Goal: Find specific page/section: Find specific page/section

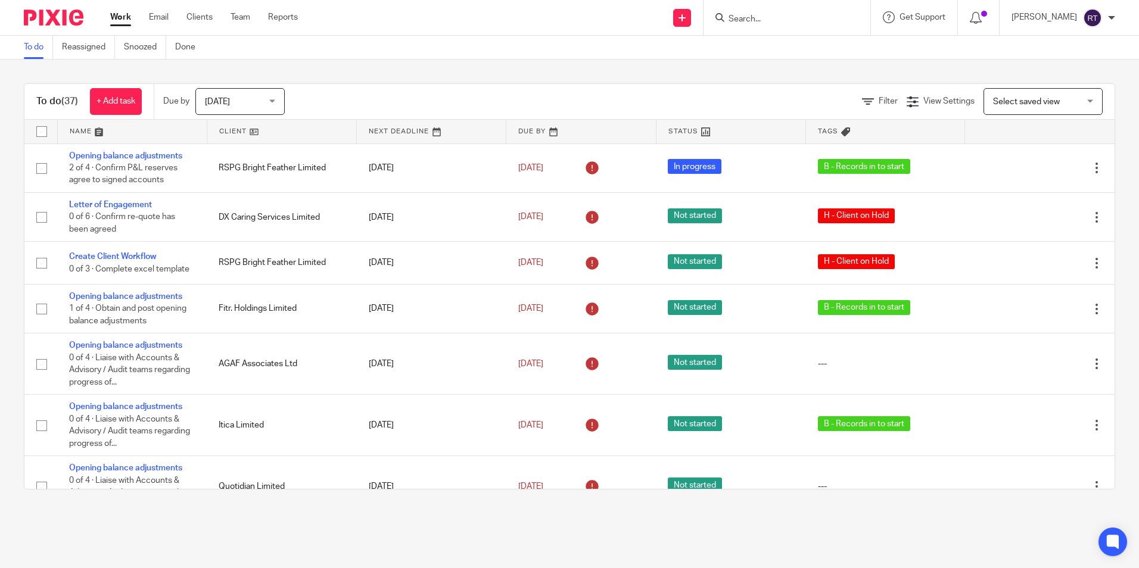
click at [233, 133] on link at bounding box center [281, 132] width 149 height 24
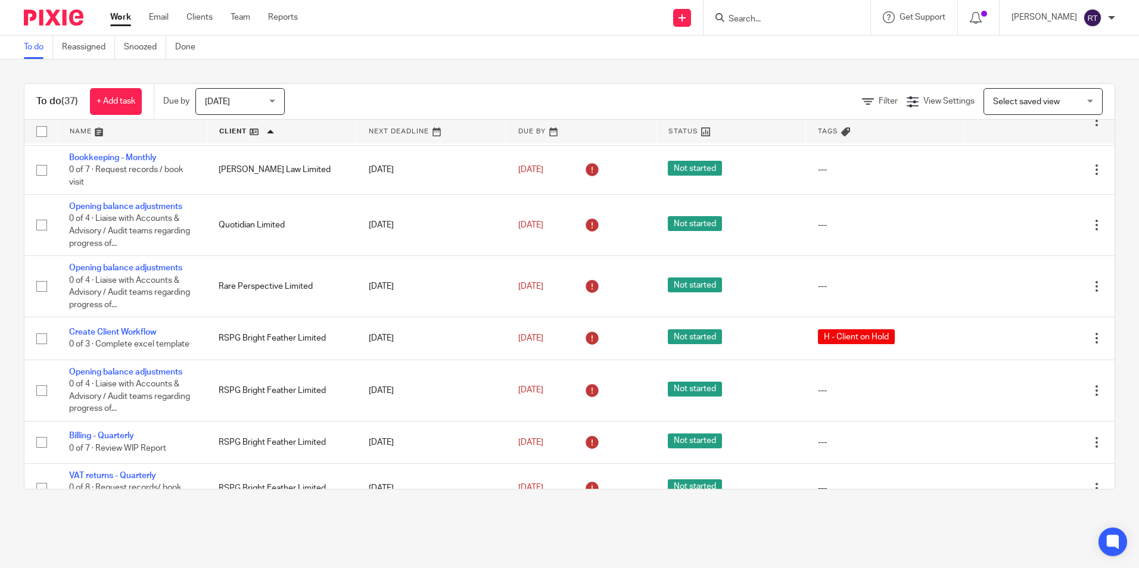
scroll to position [801, 0]
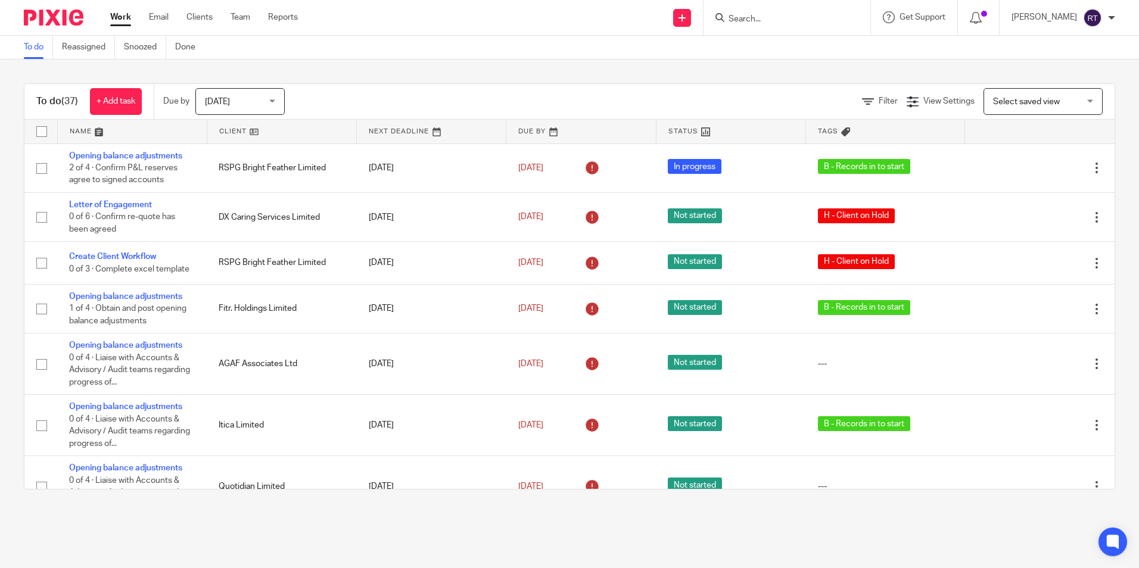
click at [809, 5] on div at bounding box center [786, 17] width 167 height 35
click at [803, 15] on input "Search" at bounding box center [780, 19] width 107 height 11
type input "optica"
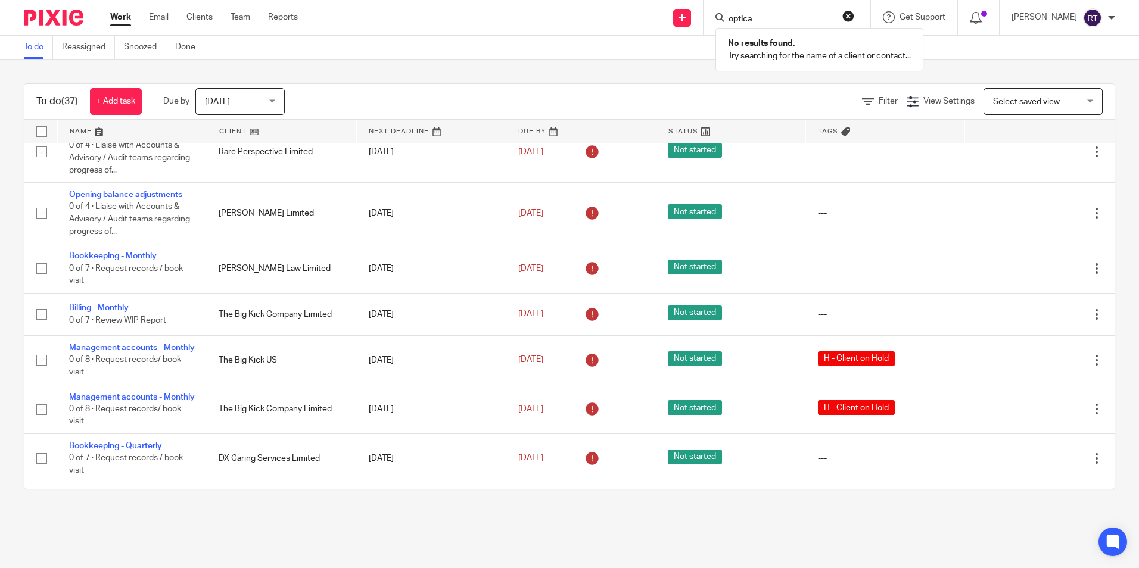
scroll to position [1099, 0]
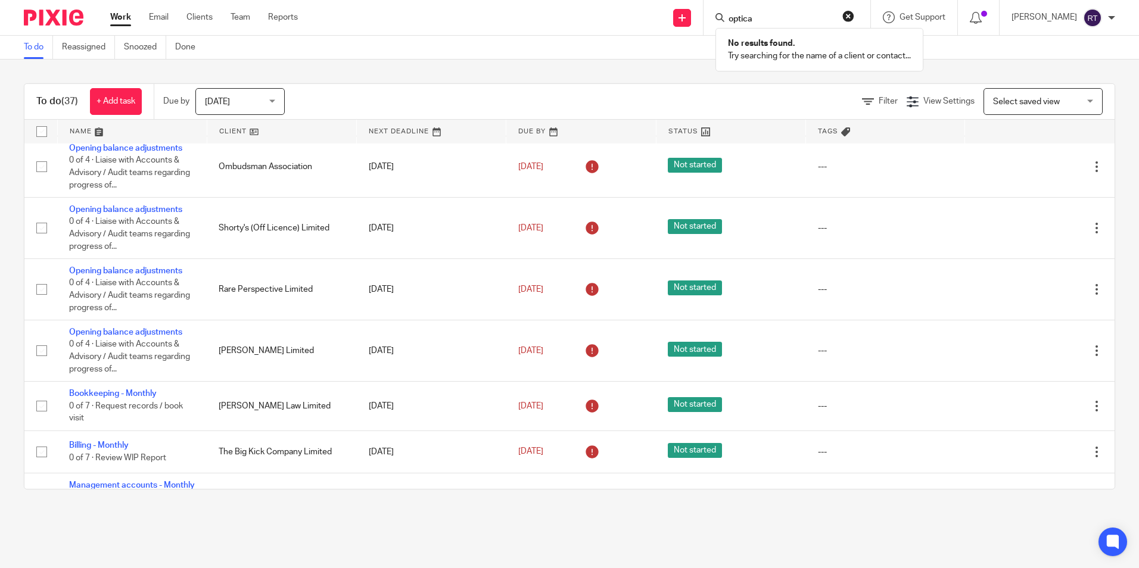
click at [818, 130] on span "Tags" at bounding box center [828, 131] width 20 height 7
click at [229, 127] on link at bounding box center [281, 132] width 149 height 24
